Goal: Contribute content

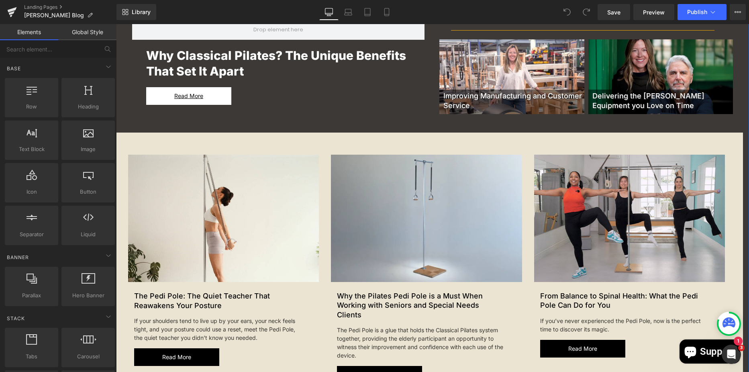
scroll to position [321, 0]
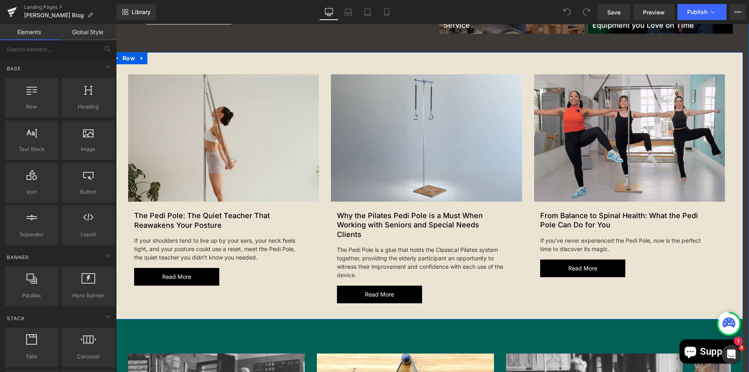
drag, startPoint x: 123, startPoint y: 56, endPoint x: 268, endPoint y: 104, distance: 153.1
click at [123, 56] on span "Row" at bounding box center [129, 58] width 16 height 12
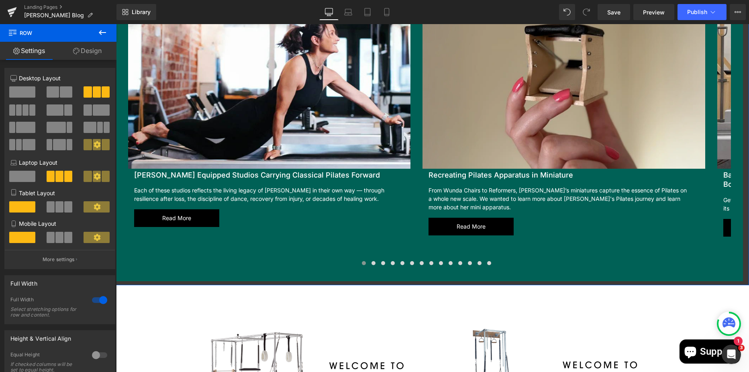
scroll to position [964, 0]
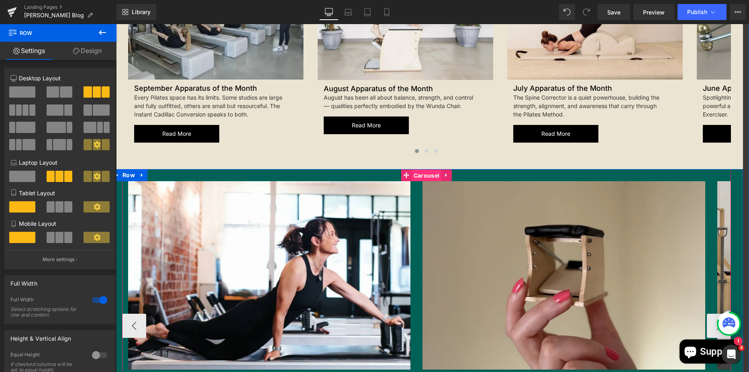
click at [417, 170] on span "Carousel" at bounding box center [427, 176] width 30 height 12
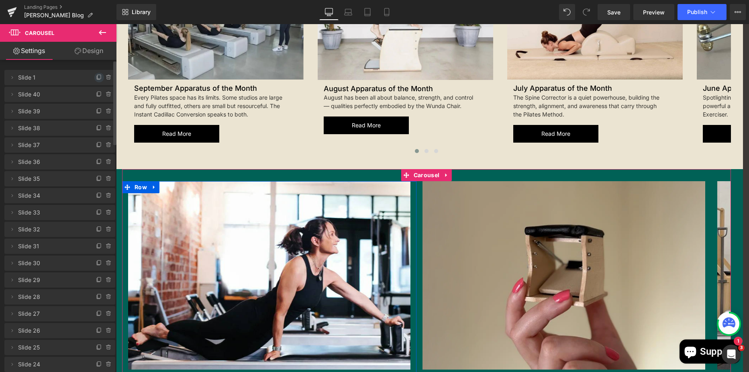
click at [98, 78] on icon at bounding box center [99, 77] width 3 height 4
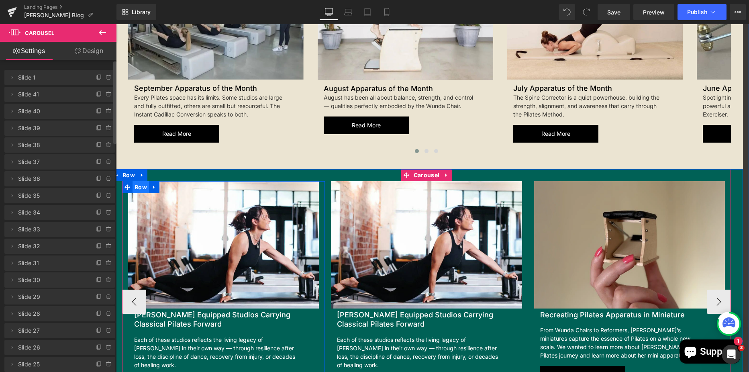
click at [133, 181] on span "Row" at bounding box center [141, 187] width 16 height 12
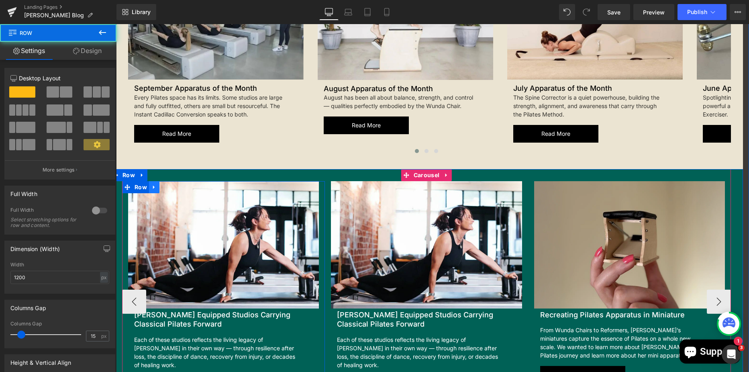
click at [149, 181] on link at bounding box center [154, 187] width 10 height 12
click at [172, 184] on icon at bounding box center [175, 187] width 6 height 6
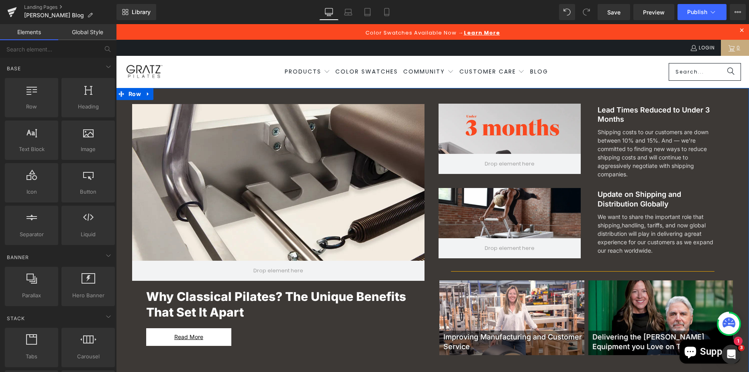
scroll to position [281, 0]
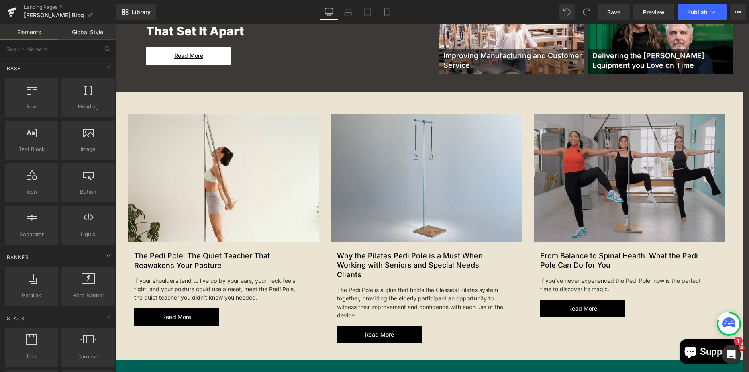
click at [595, 173] on img at bounding box center [629, 177] width 191 height 127
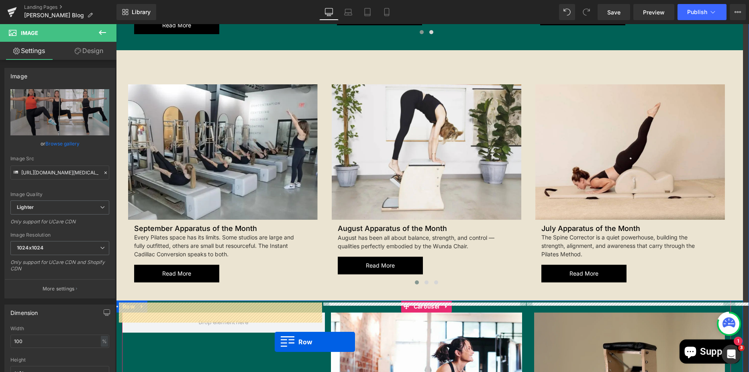
scroll to position [884, 0]
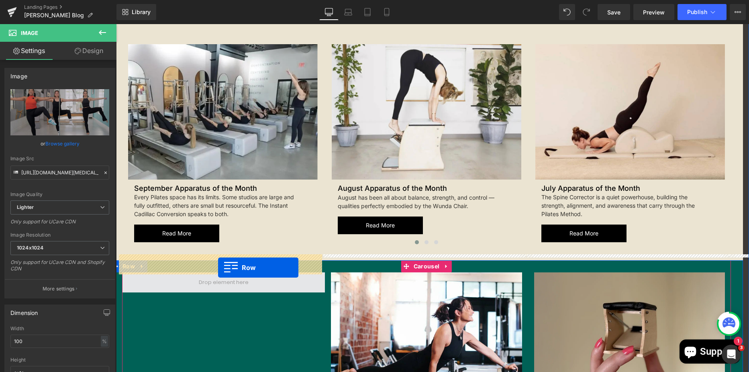
drag, startPoint x: 531, startPoint y: 110, endPoint x: 218, endPoint y: 268, distance: 350.5
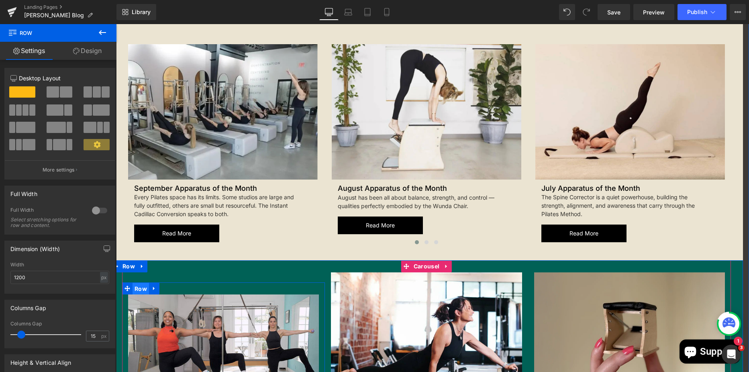
click at [137, 283] on span "Row" at bounding box center [141, 289] width 16 height 12
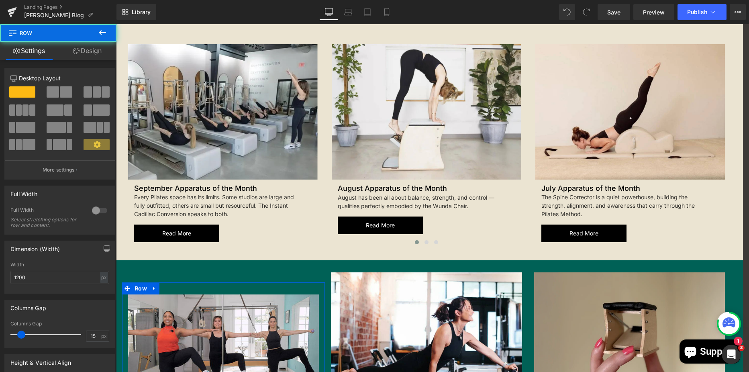
click at [84, 53] on link "Design" at bounding box center [87, 51] width 58 height 18
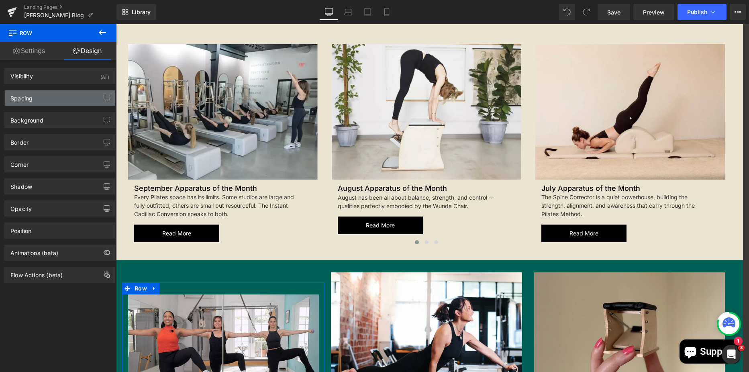
click at [53, 102] on div "Spacing" at bounding box center [60, 97] width 110 height 15
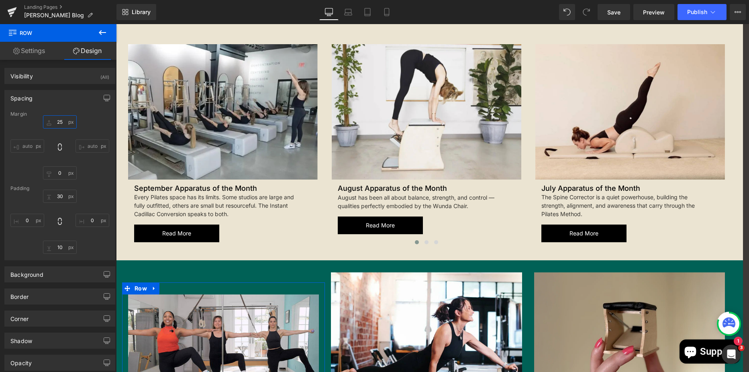
click at [63, 121] on input "text" at bounding box center [60, 121] width 34 height 13
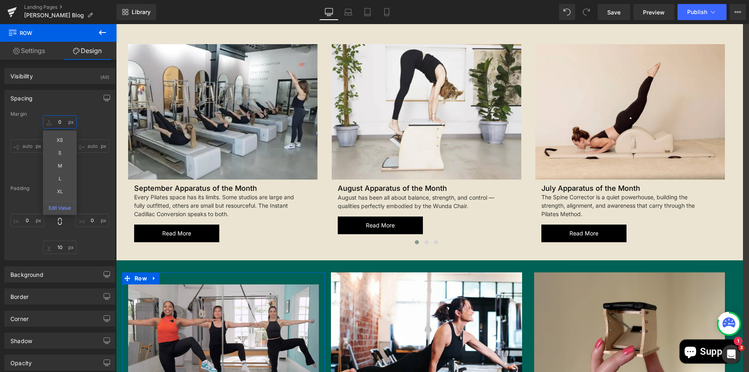
type input "0"
click at [61, 192] on input "text" at bounding box center [60, 196] width 34 height 13
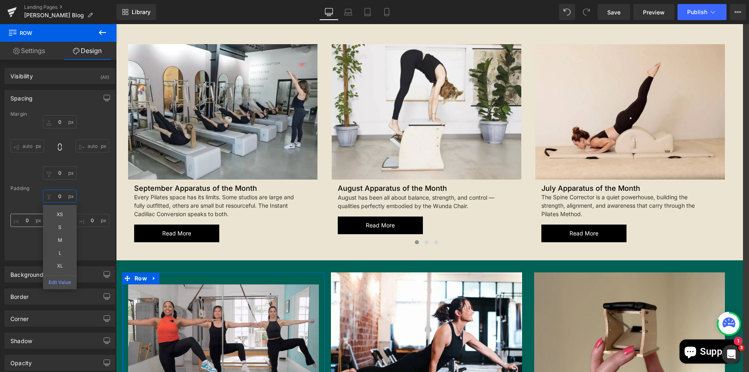
type input "0"
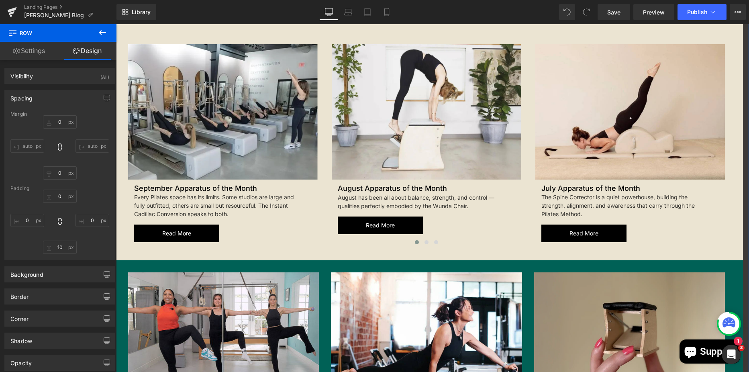
scroll to position [1085, 0]
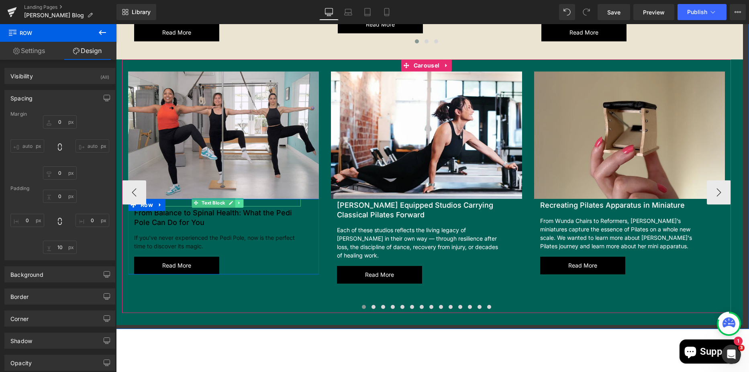
click at [235, 198] on link at bounding box center [239, 203] width 8 height 10
click at [237, 199] on div at bounding box center [223, 200] width 191 height 2
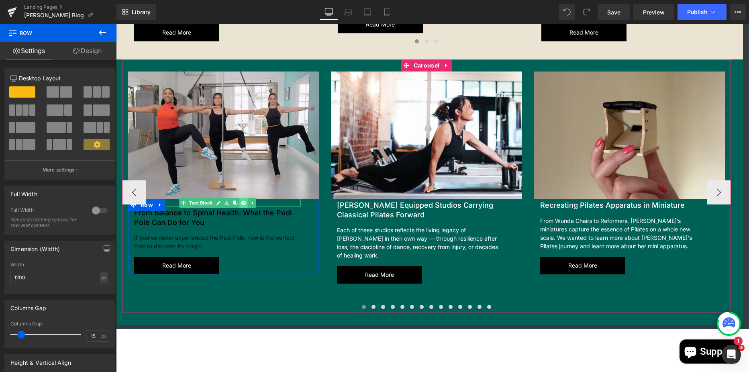
click at [239, 198] on link at bounding box center [243, 203] width 8 height 10
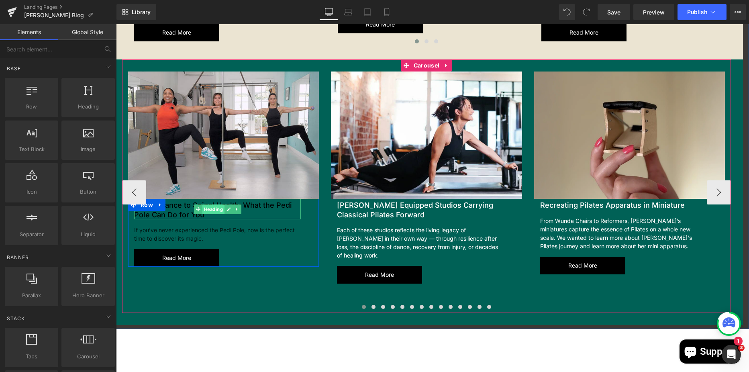
click at [217, 204] on span "Heading" at bounding box center [213, 209] width 22 height 10
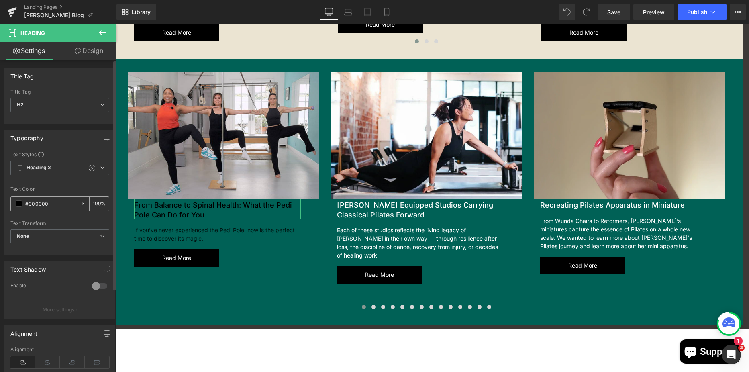
drag, startPoint x: 53, startPoint y: 202, endPoint x: 28, endPoint y: 201, distance: 24.5
click at [28, 201] on input "#000000" at bounding box center [50, 203] width 51 height 9
type input "#fff"
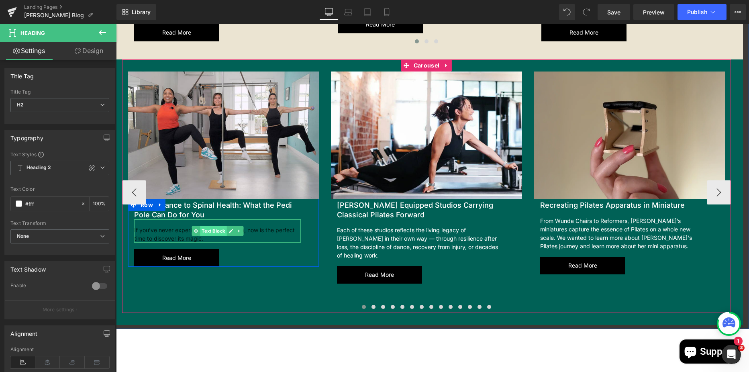
click at [215, 226] on span "Text Block" at bounding box center [213, 231] width 27 height 10
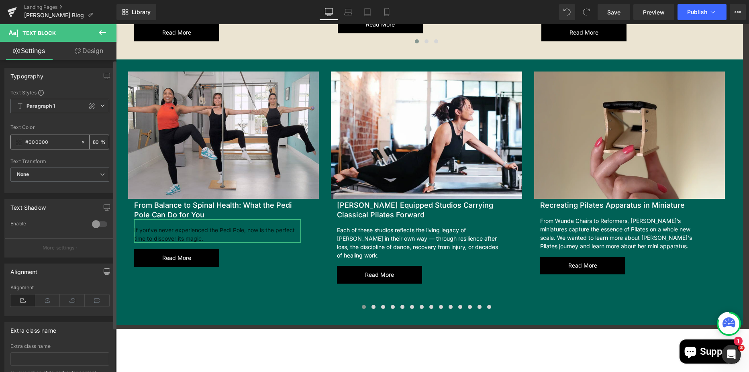
drag, startPoint x: 50, startPoint y: 139, endPoint x: 29, endPoint y: 144, distance: 22.1
click at [29, 144] on input "#000000" at bounding box center [50, 142] width 51 height 9
type input "#fff"
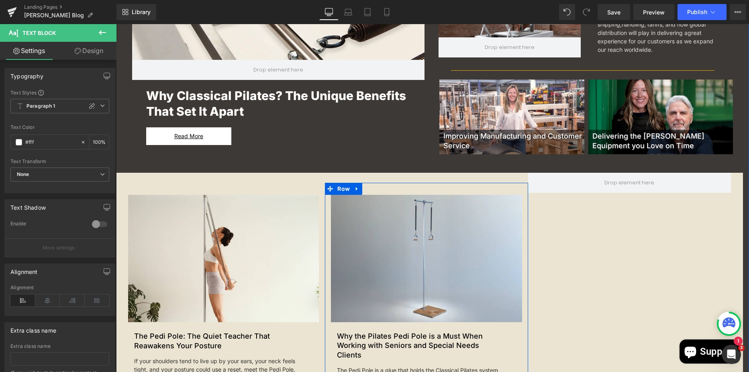
scroll to position [321, 0]
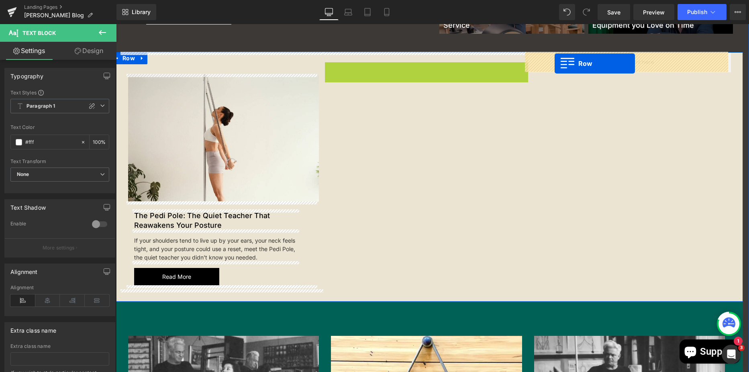
drag, startPoint x: 327, startPoint y: 69, endPoint x: 521, endPoint y: 84, distance: 194.5
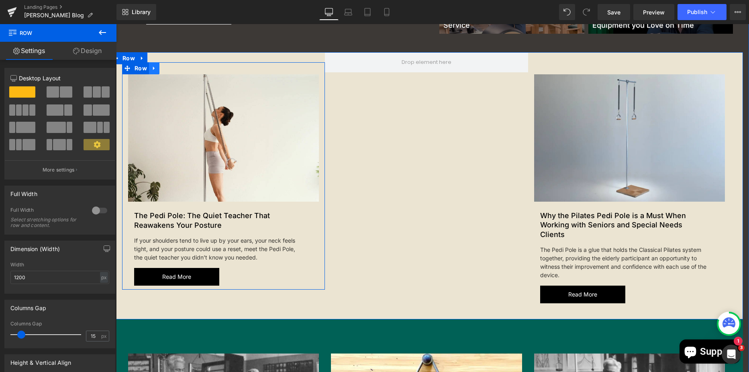
click at [154, 69] on link at bounding box center [154, 68] width 10 height 12
click at [165, 69] on link at bounding box center [164, 68] width 10 height 12
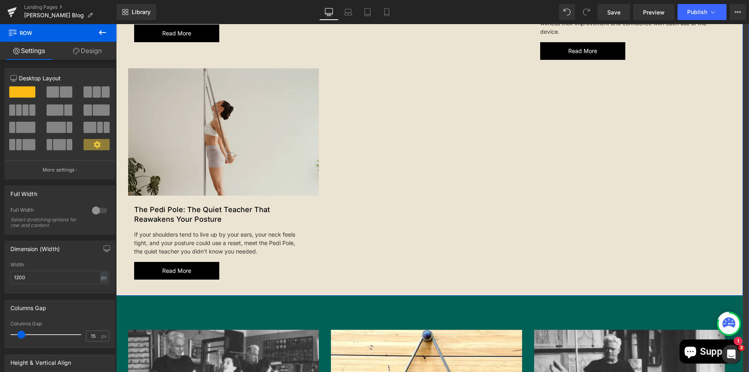
click at [198, 132] on img at bounding box center [223, 131] width 191 height 127
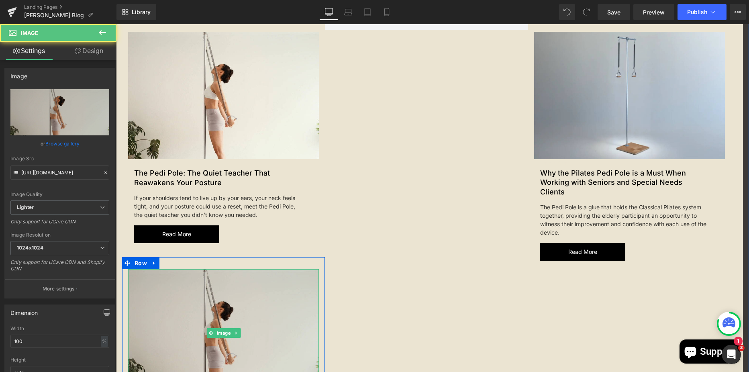
scroll to position [203, 0]
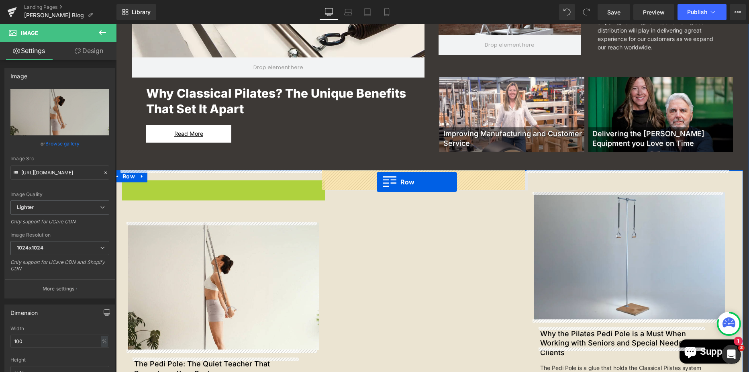
drag, startPoint x: 126, startPoint y: 187, endPoint x: 377, endPoint y: 182, distance: 251.1
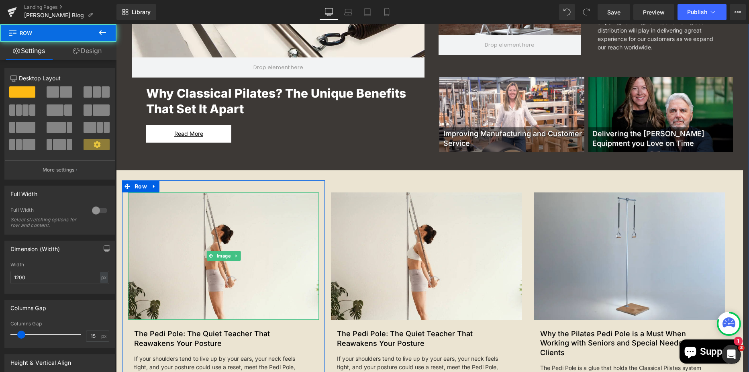
scroll to position [284, 0]
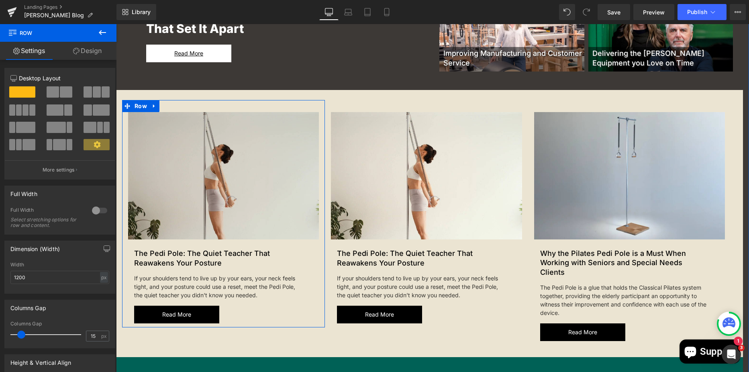
click at [213, 177] on div "Image" at bounding box center [223, 175] width 191 height 127
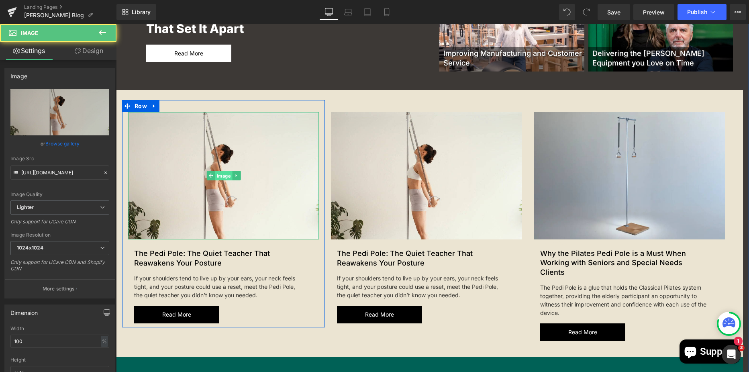
click at [221, 174] on span "Image" at bounding box center [223, 176] width 17 height 10
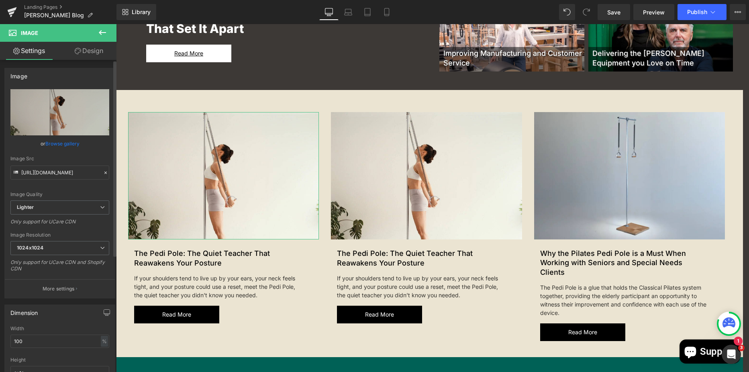
click at [65, 145] on link "Browse gallery" at bounding box center [62, 144] width 34 height 14
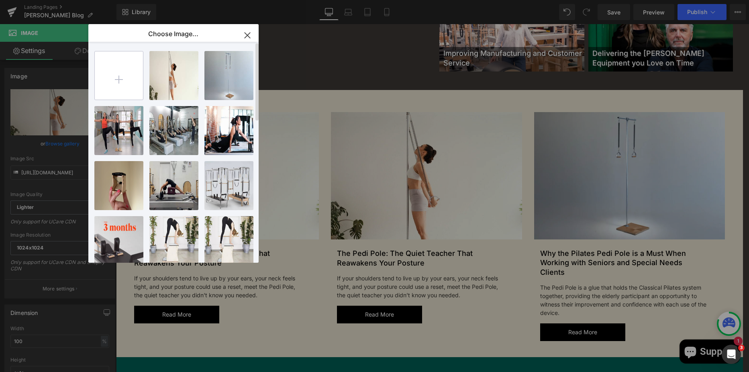
click at [130, 88] on input "file" at bounding box center [119, 75] width 48 height 48
type input "C:\fakepath\IMG_8192_1_3a09cdfb-e3d9-4ac0-8f4d-c7b298f0085e.webp"
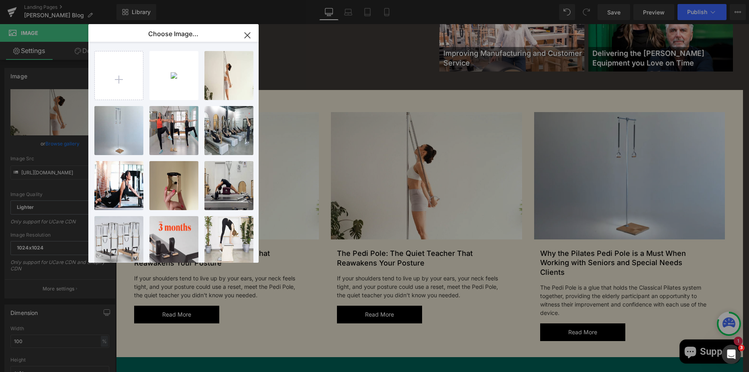
click at [0, 0] on div "IMG_819...085e.webp 199.01 KB" at bounding box center [0, 0] width 0 height 0
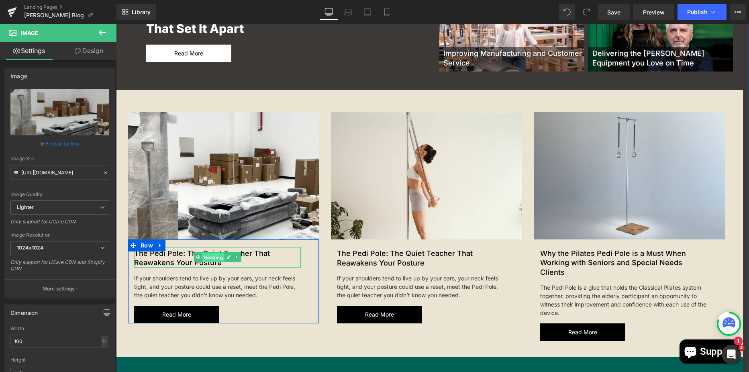
click at [210, 257] on span "Heading" at bounding box center [213, 258] width 22 height 10
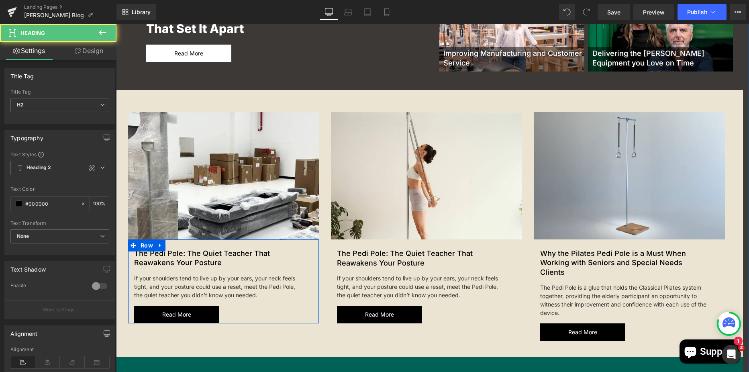
click at [253, 262] on h2 "The Pedi Pole: The Quiet Teacher That Reawakens Your Posture" at bounding box center [217, 258] width 167 height 19
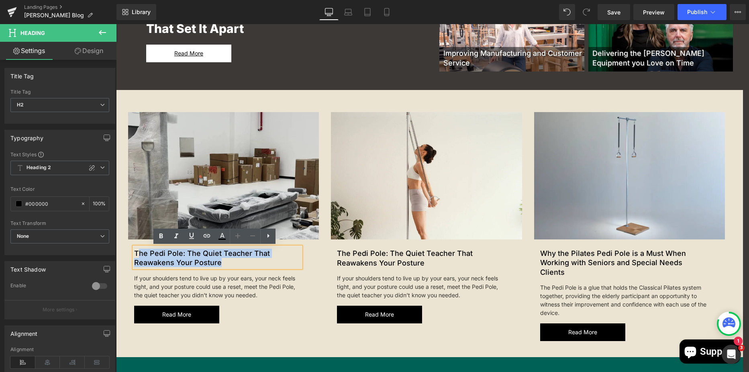
drag, startPoint x: 247, startPoint y: 263, endPoint x: 136, endPoint y: 236, distance: 114.1
click at [136, 237] on div "Image New Article Text Block The Pedi Pole: The Quiet Teacher That Reawakens Yo…" at bounding box center [223, 217] width 203 height 211
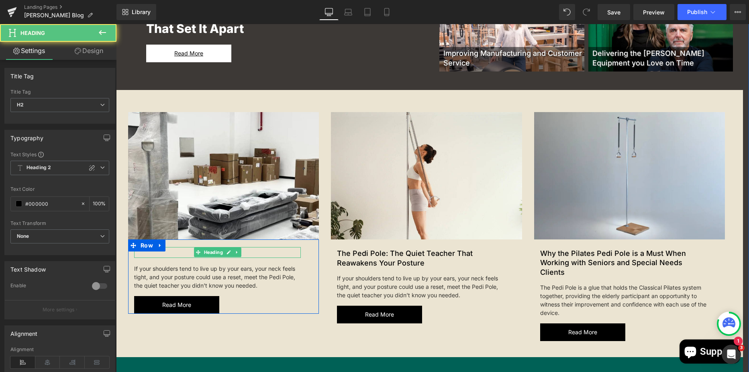
click at [164, 254] on h2 at bounding box center [217, 253] width 167 height 9
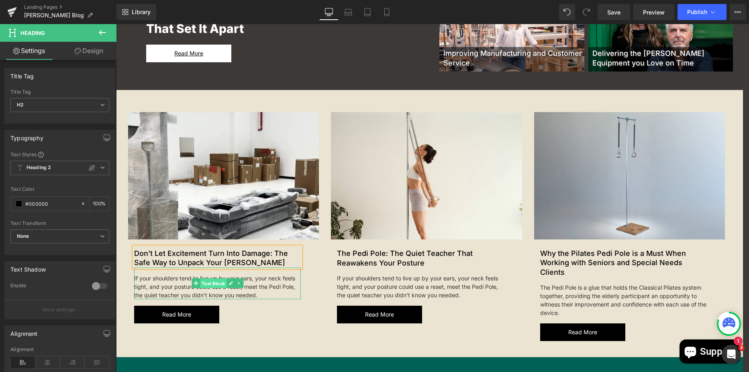
click at [214, 280] on span "Text Block" at bounding box center [213, 284] width 27 height 10
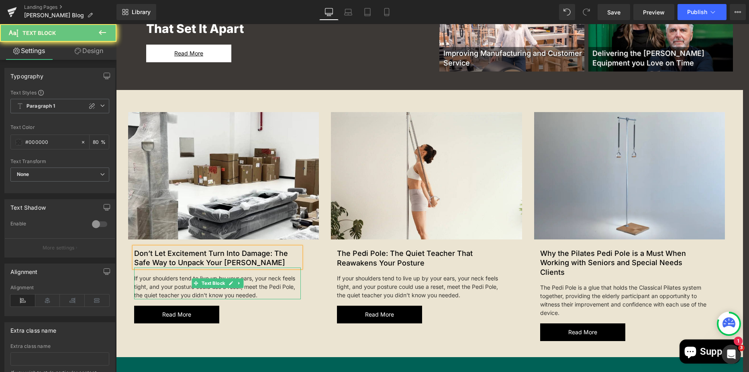
click at [263, 295] on div "If your shoulders tend to live up by your ears, your neck feels tight, and your…" at bounding box center [217, 284] width 167 height 32
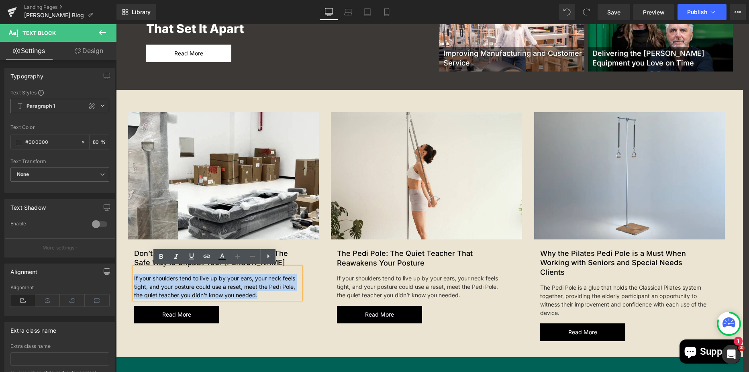
drag, startPoint x: 259, startPoint y: 295, endPoint x: 127, endPoint y: 278, distance: 133.6
click at [128, 278] on div "New Article Text Block Don’t Let Excitement Turn Into Damage: The Safe Way to U…" at bounding box center [217, 281] width 179 height 84
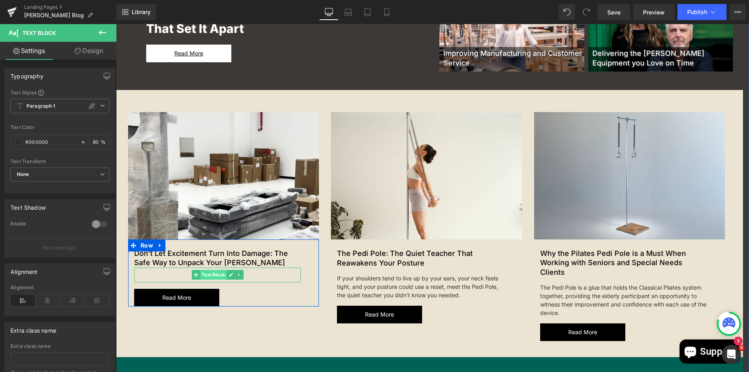
click at [205, 273] on span "Text Block" at bounding box center [213, 275] width 27 height 10
click at [145, 273] on div at bounding box center [217, 275] width 167 height 15
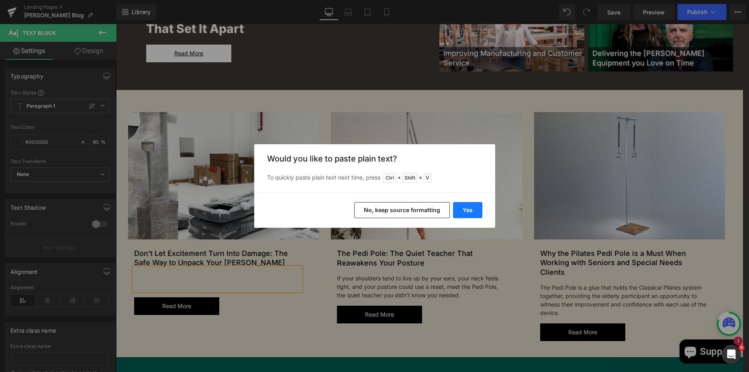
click at [463, 209] on button "Yes" at bounding box center [467, 210] width 29 height 16
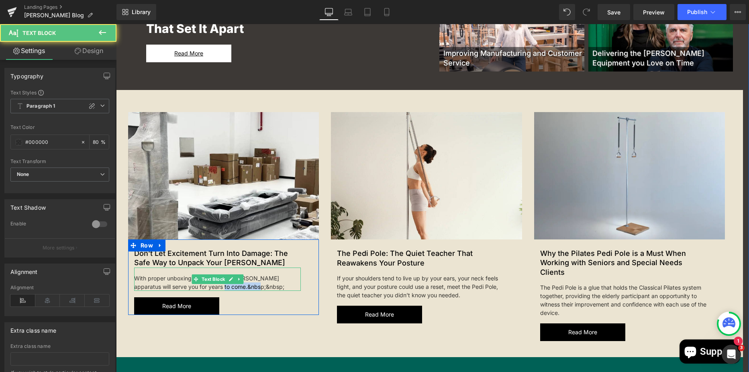
drag, startPoint x: 248, startPoint y: 286, endPoint x: 207, endPoint y: 286, distance: 41.0
click at [207, 286] on div "With proper unboxing and care, your [PERSON_NAME] apparatus will serve you for …" at bounding box center [217, 279] width 167 height 23
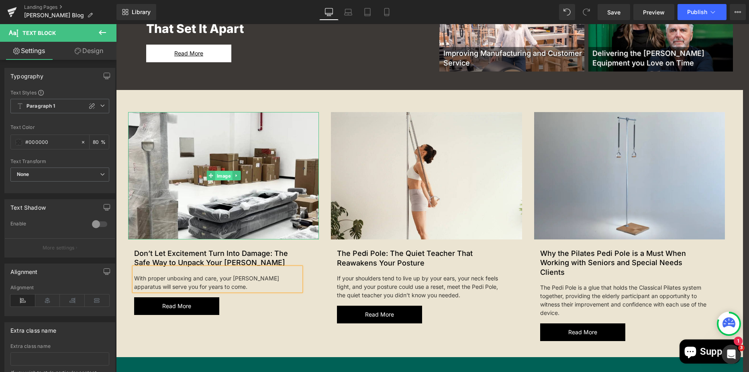
click at [215, 175] on span "Image" at bounding box center [223, 176] width 17 height 10
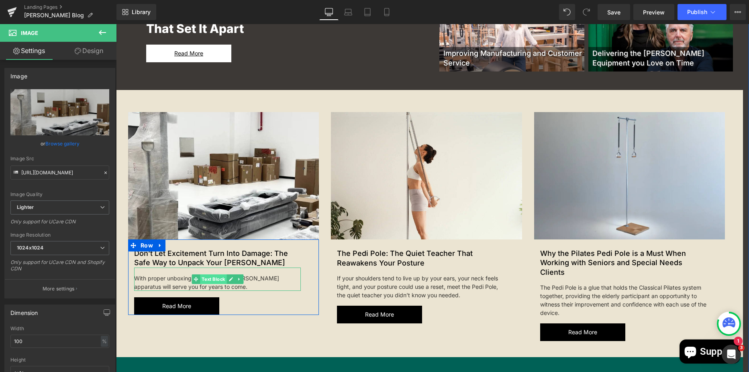
click at [215, 276] on span "Text Block" at bounding box center [213, 279] width 27 height 10
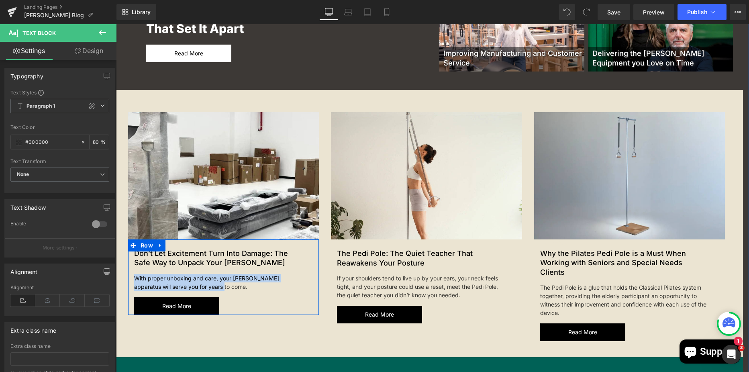
drag, startPoint x: 213, startPoint y: 286, endPoint x: 129, endPoint y: 279, distance: 84.6
click at [129, 279] on div "New Article Text Block Don’t Let Excitement Turn Into Damage: The Safe Way to U…" at bounding box center [217, 277] width 179 height 76
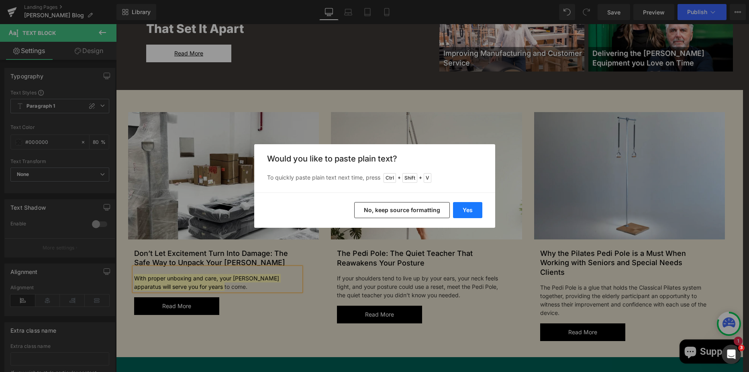
drag, startPoint x: 458, startPoint y: 208, endPoint x: 268, endPoint y: 208, distance: 190.8
click at [458, 208] on button "Yes" at bounding box center [467, 210] width 29 height 16
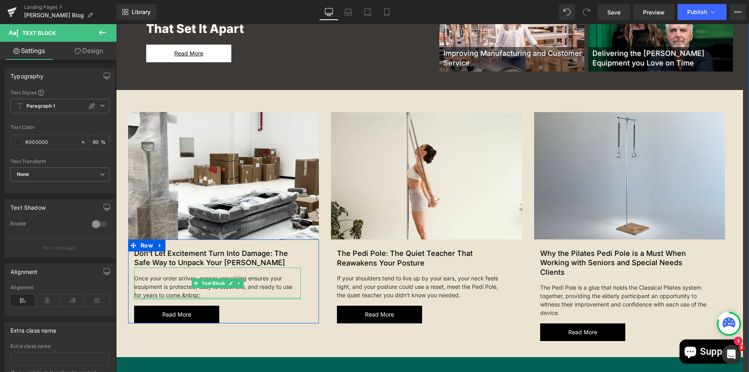
click at [213, 300] on div "New Article Text Block Don’t Let Excitement Turn Into Damage: The Safe Way to U…" at bounding box center [217, 281] width 179 height 84
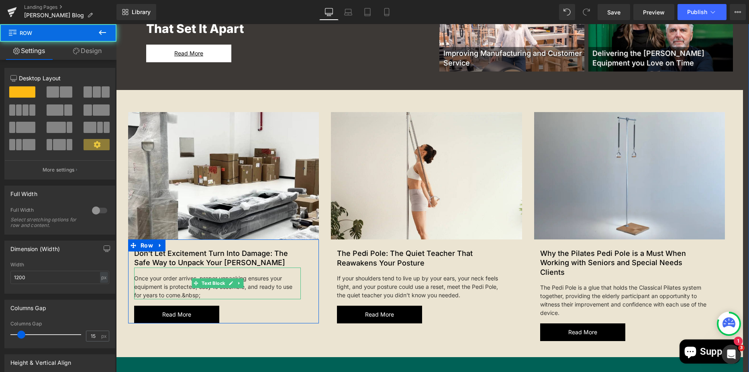
click at [205, 296] on div "Once your order arrives, proper unpacking ensures your equipment is protected, …" at bounding box center [217, 284] width 167 height 32
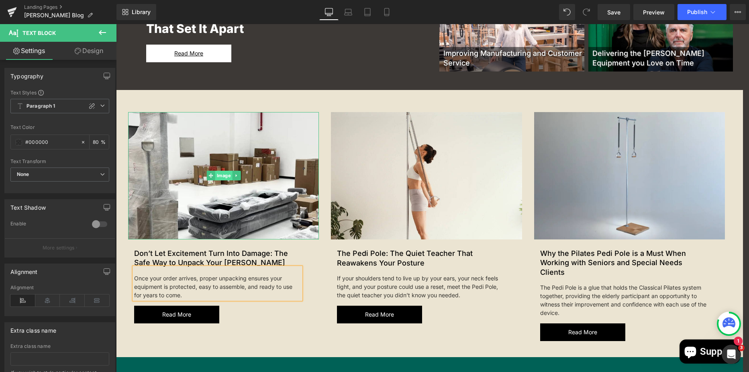
click at [216, 176] on span "Image" at bounding box center [223, 176] width 17 height 10
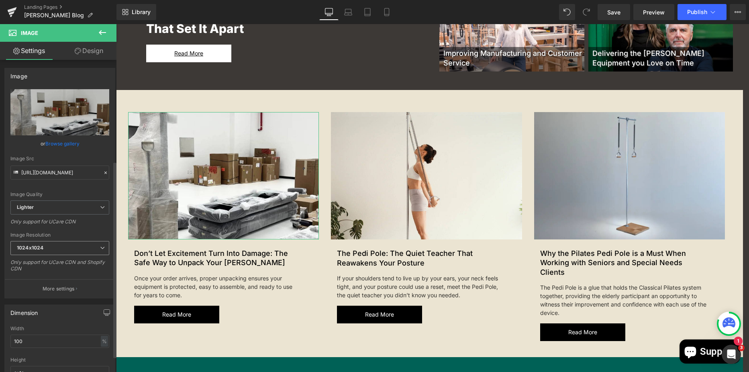
scroll to position [161, 0]
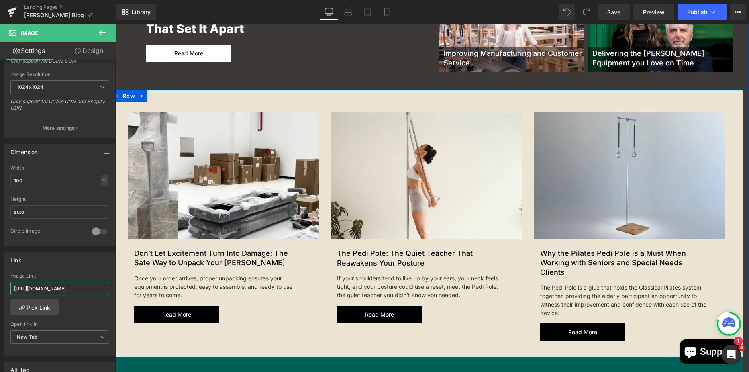
drag, startPoint x: 131, startPoint y: 312, endPoint x: 118, endPoint y: 282, distance: 31.9
type input "[URL][DOMAIN_NAME][PERSON_NAME]"
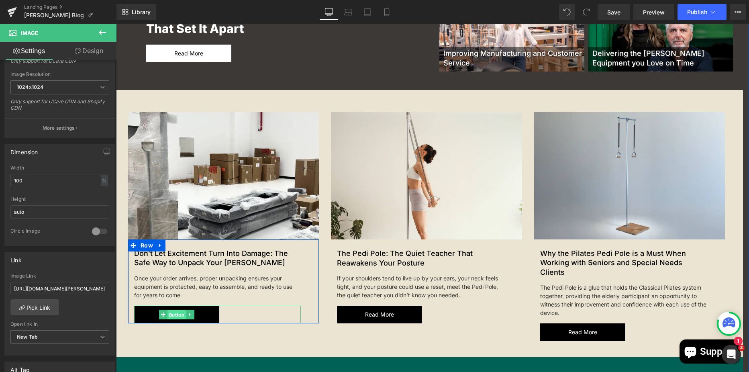
click at [176, 317] on span "Button" at bounding box center [177, 315] width 18 height 10
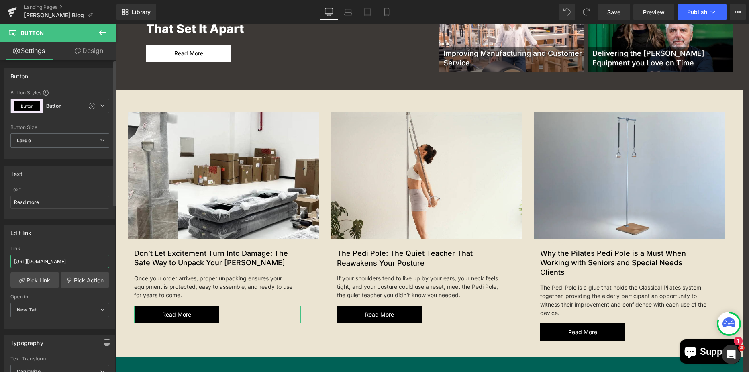
scroll to position [0, 180]
drag, startPoint x: 14, startPoint y: 261, endPoint x: 104, endPoint y: 266, distance: 89.7
click at [104, 266] on input "[URL][DOMAIN_NAME]" at bounding box center [59, 261] width 99 height 13
paste input "how-to-unbox-your-[PERSON_NAME]-pilates-equipment-with-confidenc"
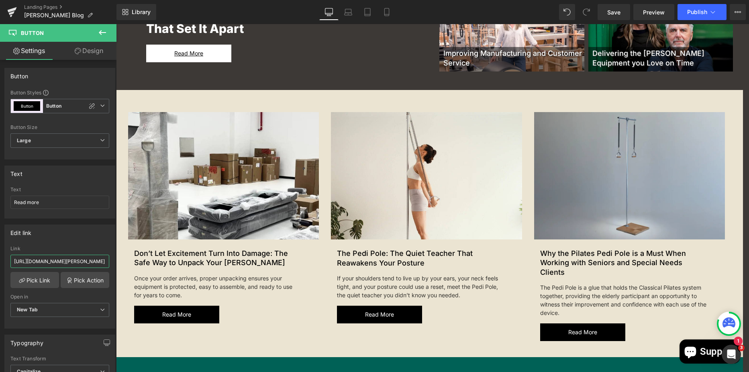
scroll to position [0, 178]
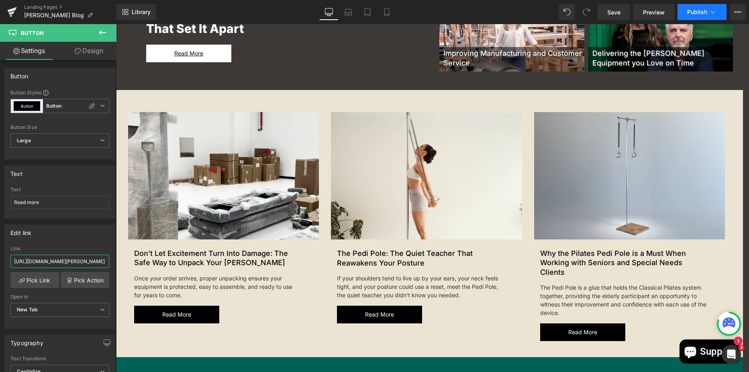
type input "[URL][DOMAIN_NAME][PERSON_NAME]"
click at [699, 14] on span "Publish" at bounding box center [697, 12] width 20 height 6
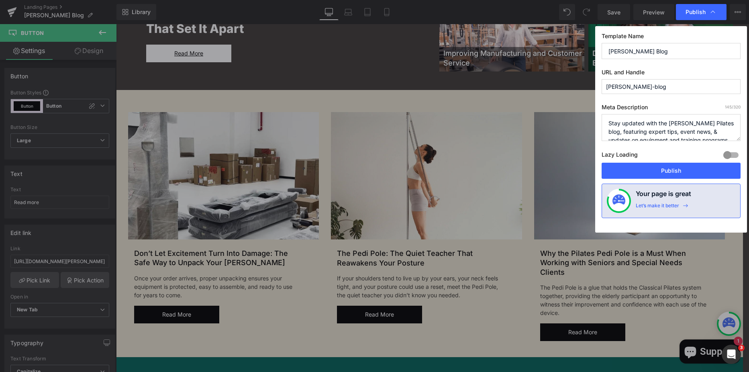
scroll to position [0, 0]
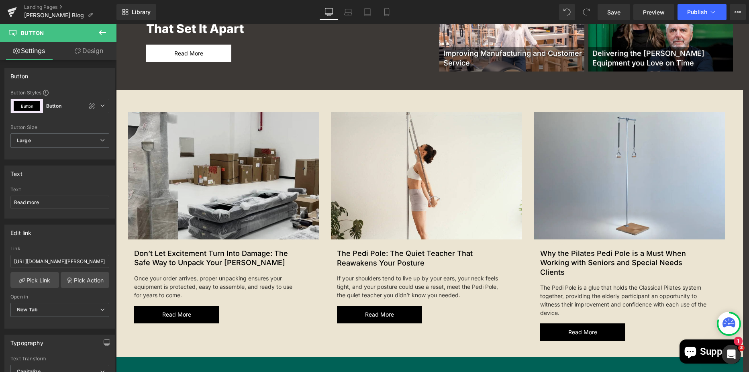
drag, startPoint x: 375, startPoint y: 229, endPoint x: 259, endPoint y: 229, distance: 115.7
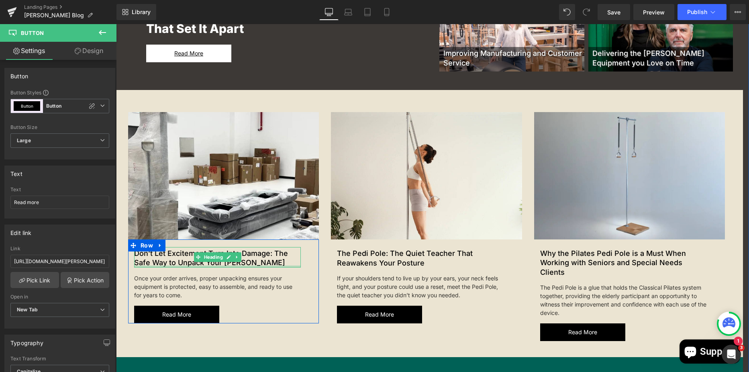
click at [247, 266] on div "Don’t Let Excitement Turn Into Damage: The Safe Way to Unpack Your [PERSON_NAME…" at bounding box center [217, 257] width 167 height 20
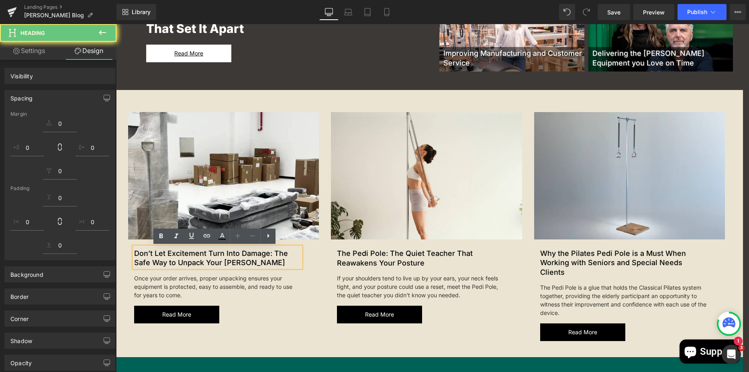
click at [247, 263] on h2 "Don’t Let Excitement Turn Into Damage: The Safe Way to Unpack Your [PERSON_NAME]" at bounding box center [217, 258] width 167 height 19
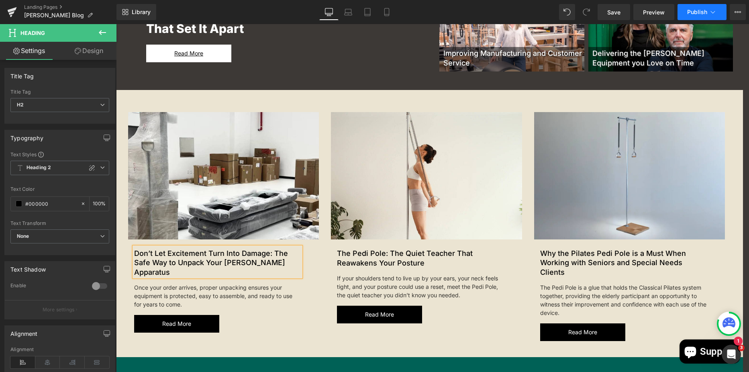
click at [709, 9] on button "Publish" at bounding box center [702, 12] width 49 height 16
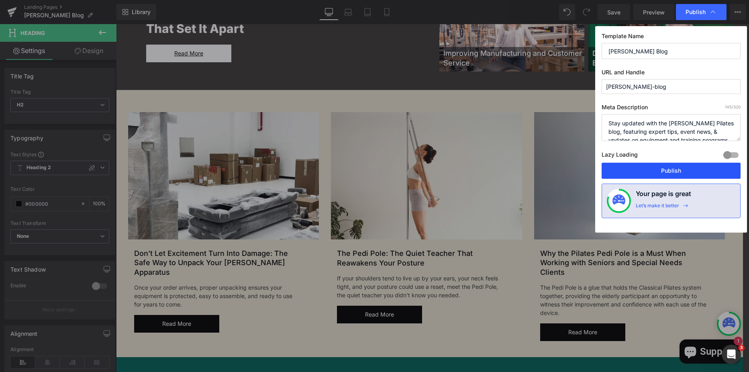
drag, startPoint x: 662, startPoint y: 166, endPoint x: 496, endPoint y: 179, distance: 167.2
click at [662, 166] on button "Publish" at bounding box center [671, 171] width 139 height 16
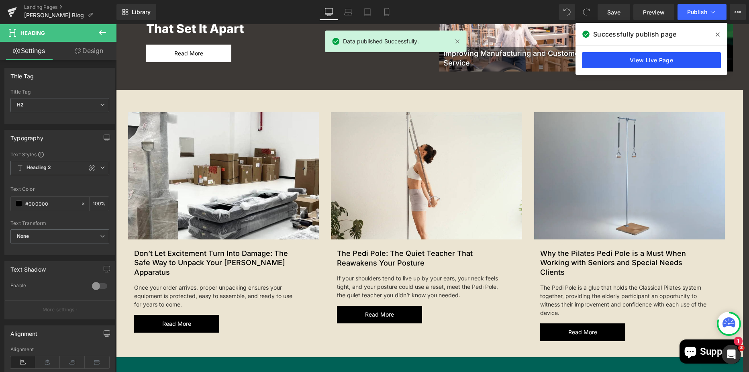
click at [662, 55] on link "View Live Page" at bounding box center [651, 60] width 139 height 16
